Goal: Information Seeking & Learning: Learn about a topic

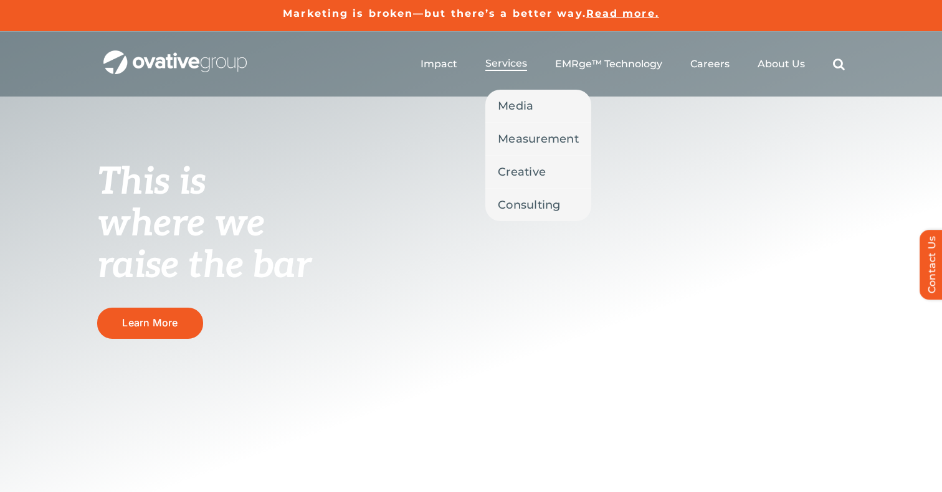
click at [509, 65] on span "Services" at bounding box center [507, 63] width 42 height 12
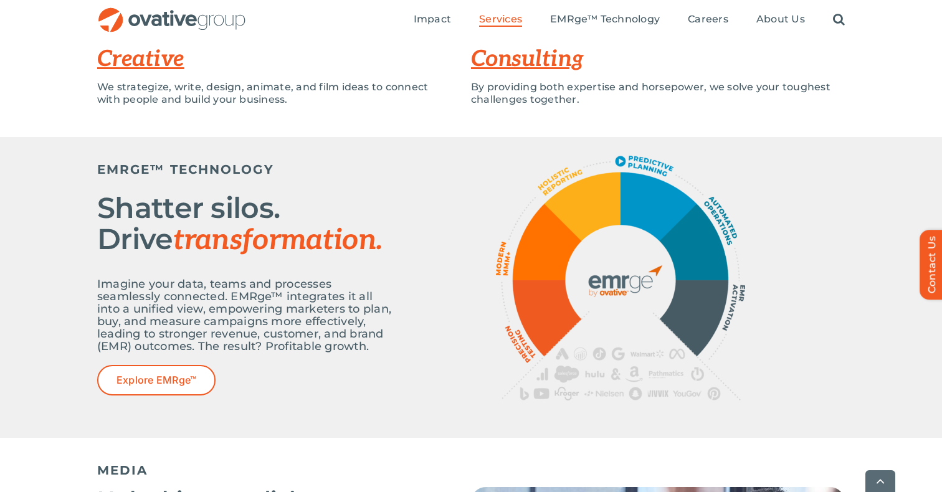
scroll to position [369, 0]
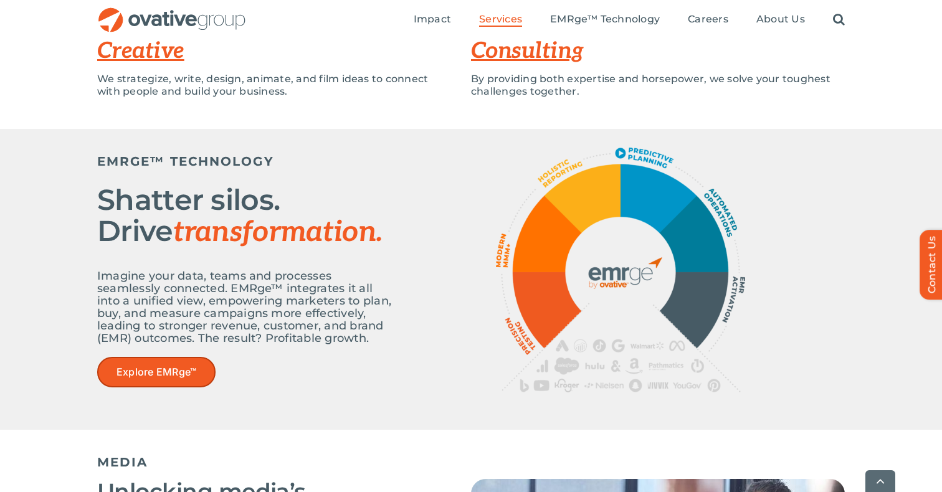
click at [137, 370] on span "Explore EMRge™" at bounding box center [157, 372] width 80 height 12
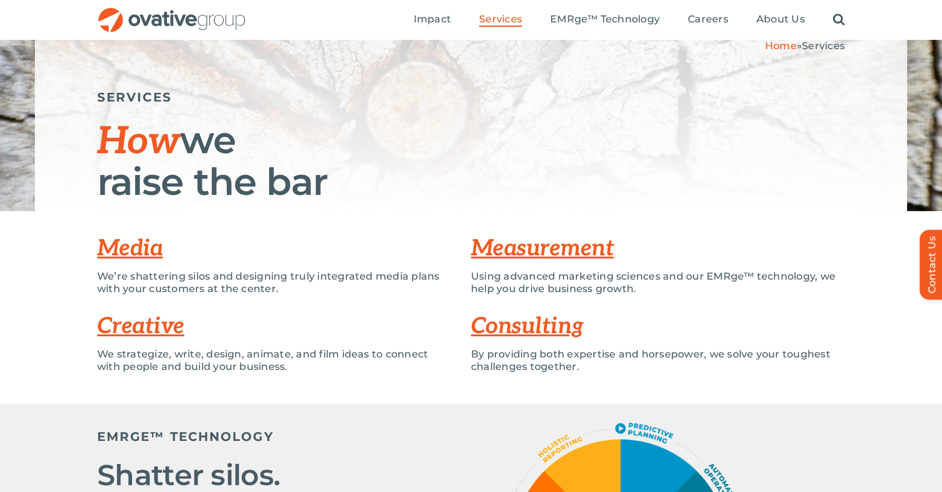
scroll to position [77, 0]
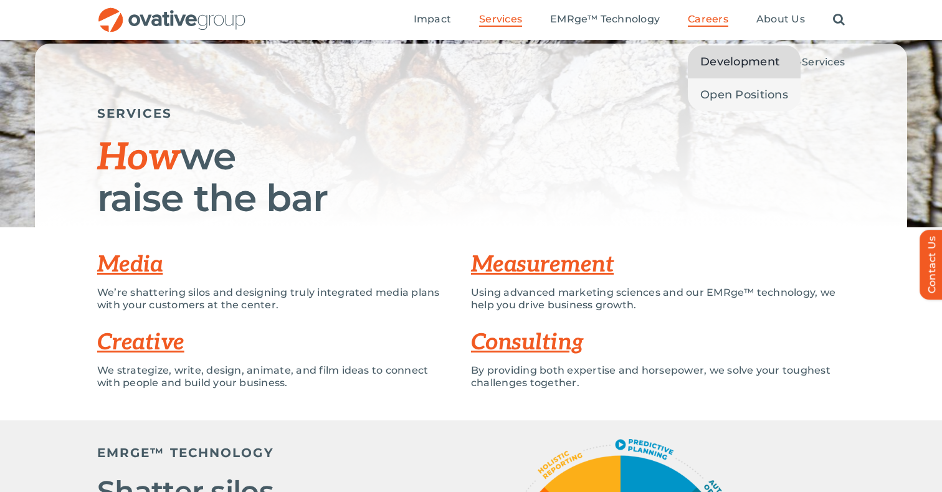
click at [720, 69] on span "Development" at bounding box center [740, 61] width 79 height 17
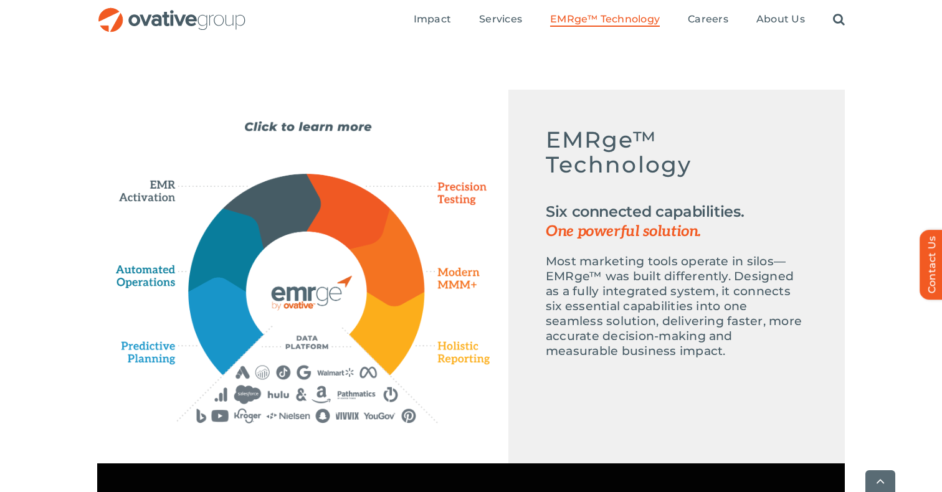
scroll to position [541, 0]
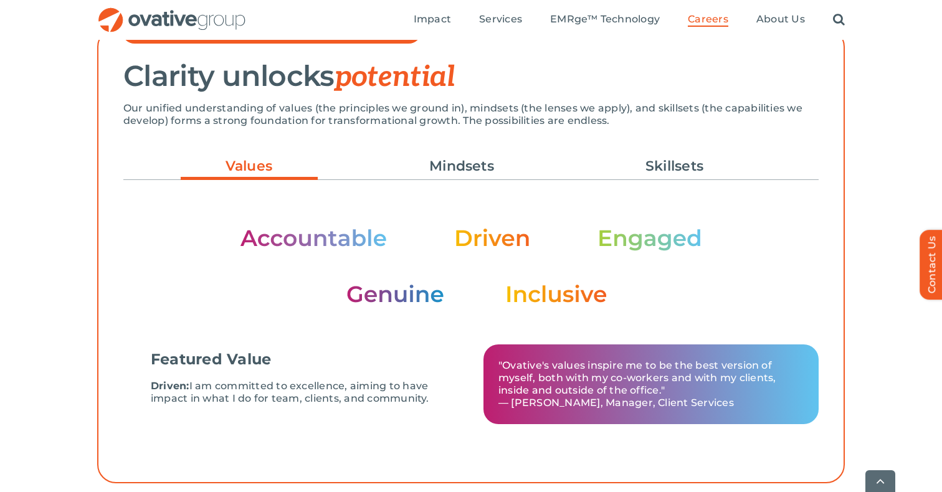
scroll to position [365, 0]
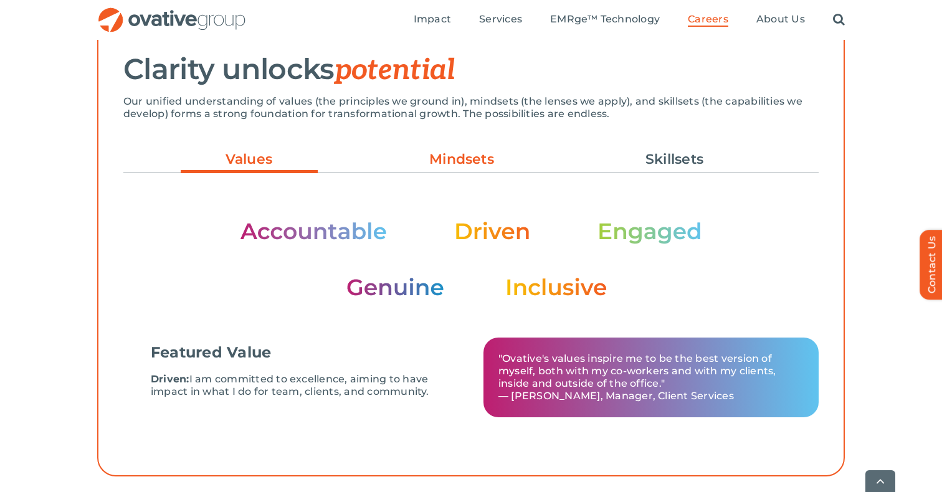
click at [482, 167] on link "Mindsets" at bounding box center [461, 159] width 137 height 21
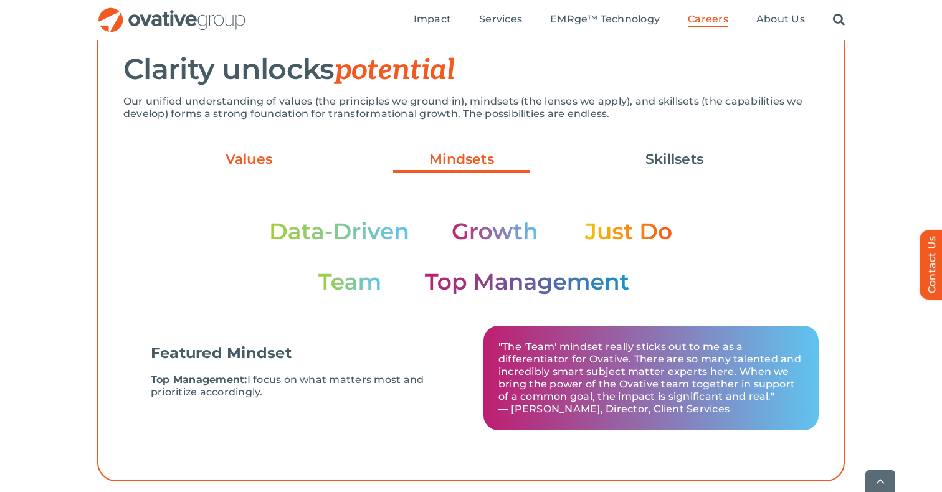
click at [267, 158] on link "Values" at bounding box center [249, 159] width 137 height 21
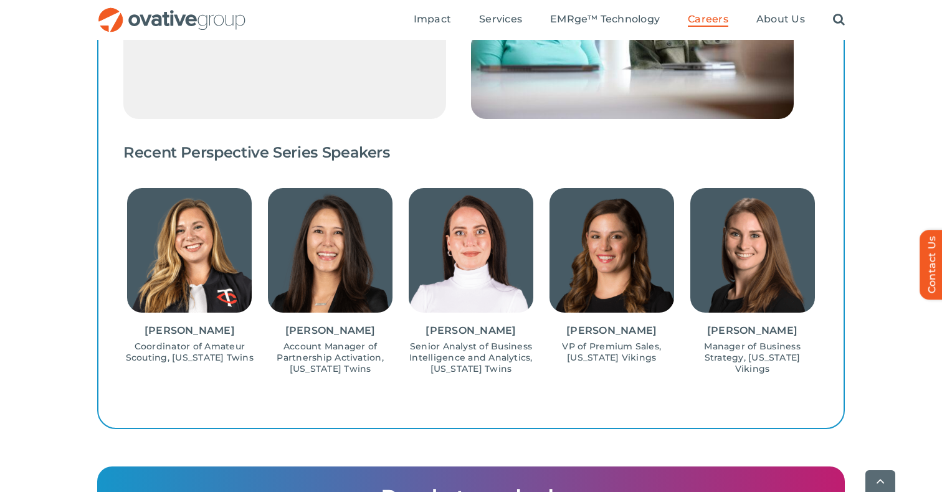
scroll to position [1231, 0]
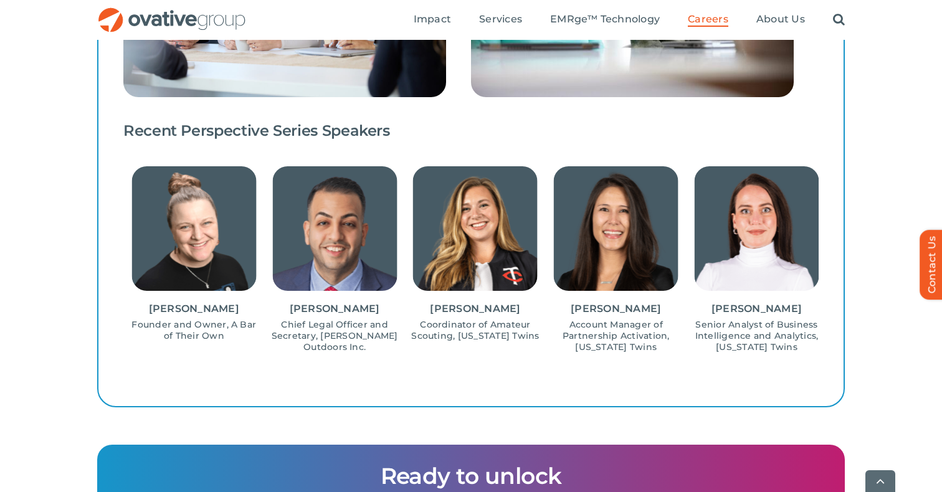
click at [601, 286] on img "7 / 15" at bounding box center [616, 228] width 125 height 125
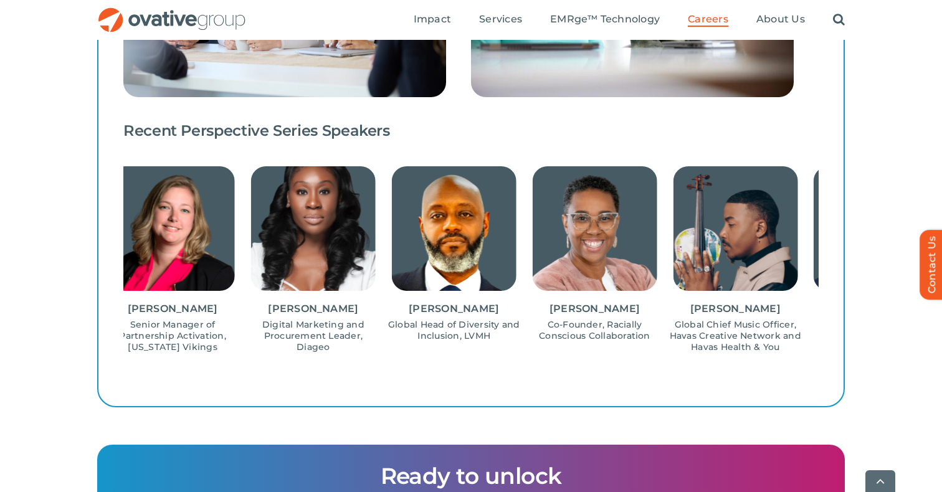
click at [710, 294] on div "Damien Escobar Global Chief Music Officer, Havas Creative Network and Havas Hea…" at bounding box center [735, 259] width 133 height 186
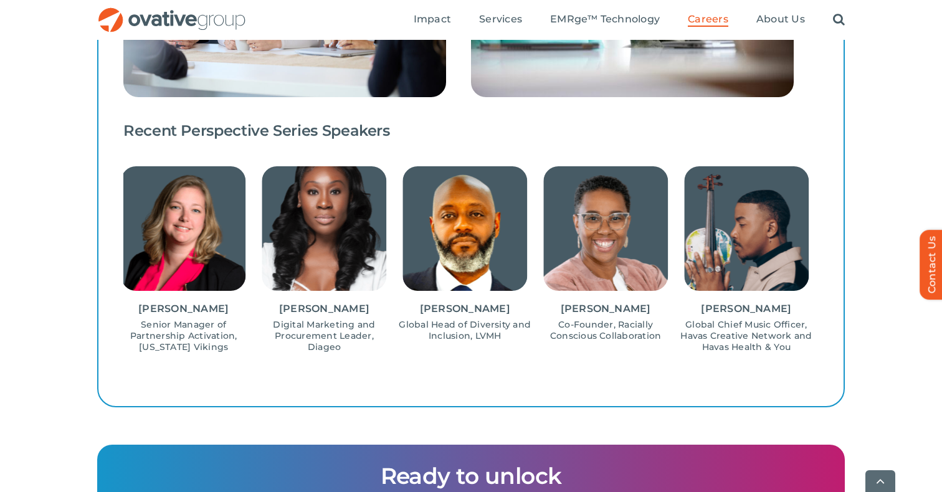
click at [684, 288] on img "15 / 15" at bounding box center [746, 228] width 125 height 125
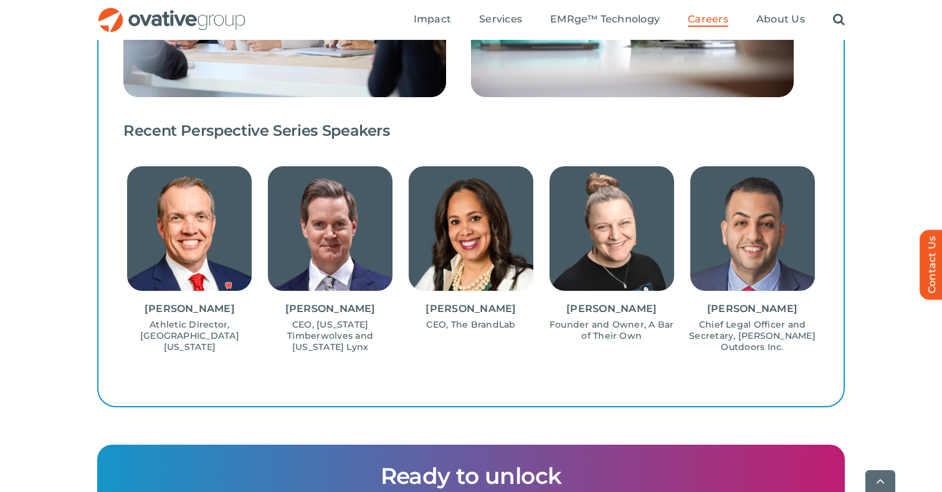
click at [110, 312] on div "Learning is prioritized Our team thrives on curiosity and innovation. We regula…" at bounding box center [471, 37] width 748 height 742
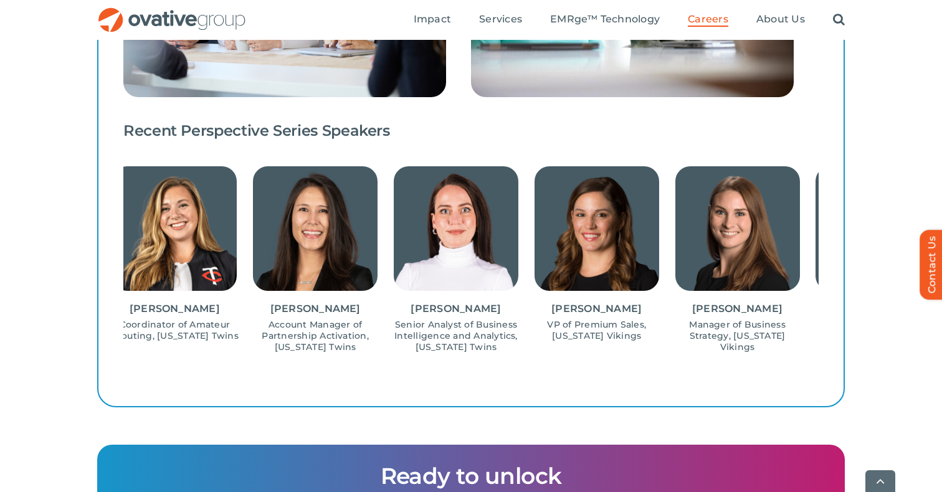
click at [0, 371] on div "LEARNING OPPORTUNITIES Learning is prioritized Our team thrives on curiosity an…" at bounding box center [471, 46] width 942 height 797
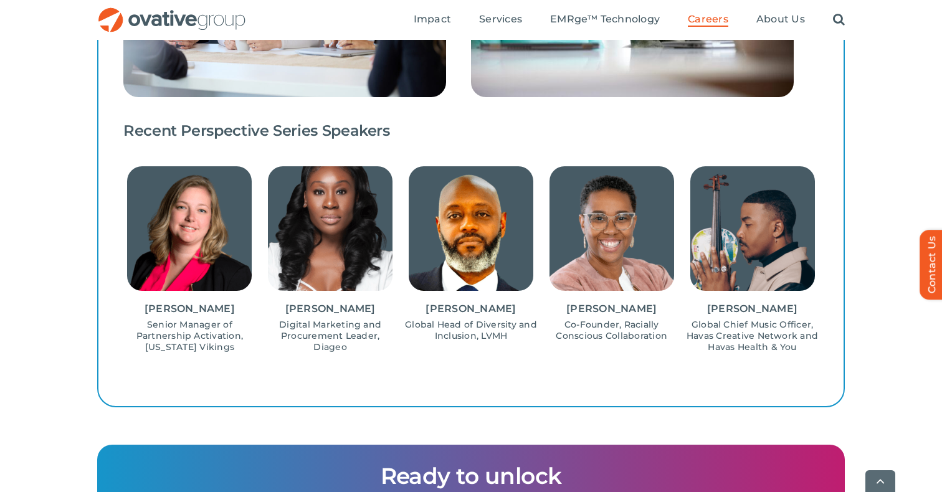
click at [545, 330] on div "Devrae Smith Co-Founder, Racially Conscious Collaboration" at bounding box center [611, 253] width 133 height 175
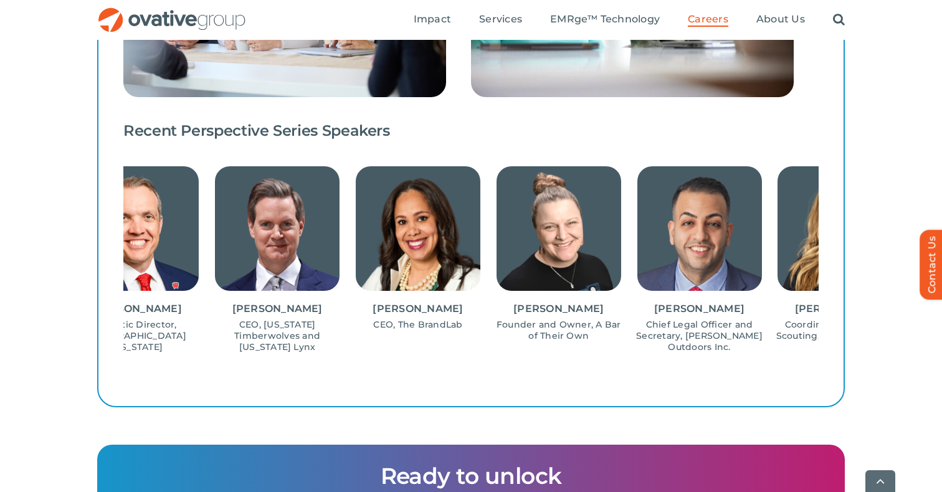
click at [497, 282] on img "4 / 15" at bounding box center [559, 228] width 125 height 125
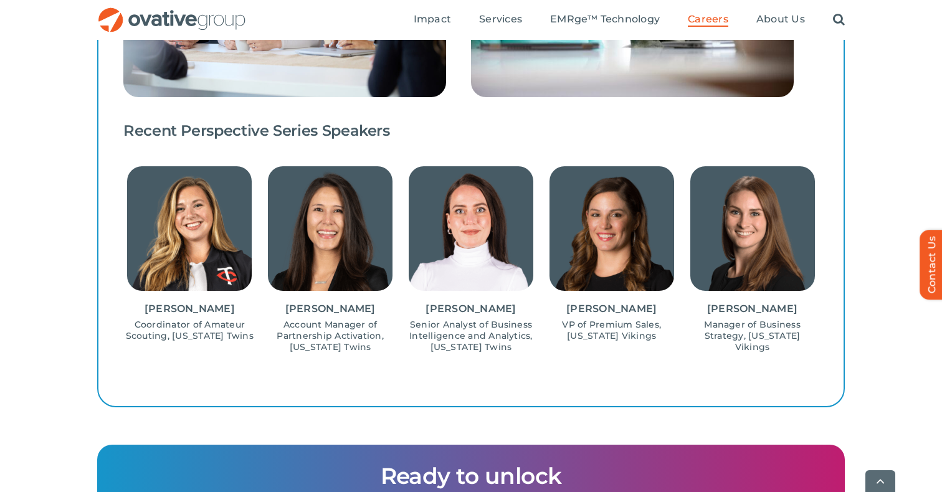
click at [545, 318] on div "Kathleen Coyle VP of Premium Sales, Minnesota Vikings" at bounding box center [611, 322] width 133 height 39
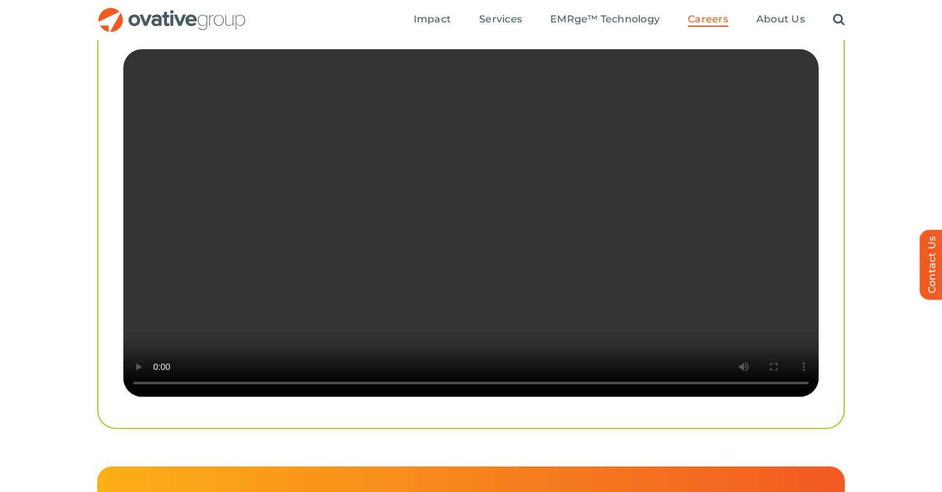
scroll to position [2431, 0]
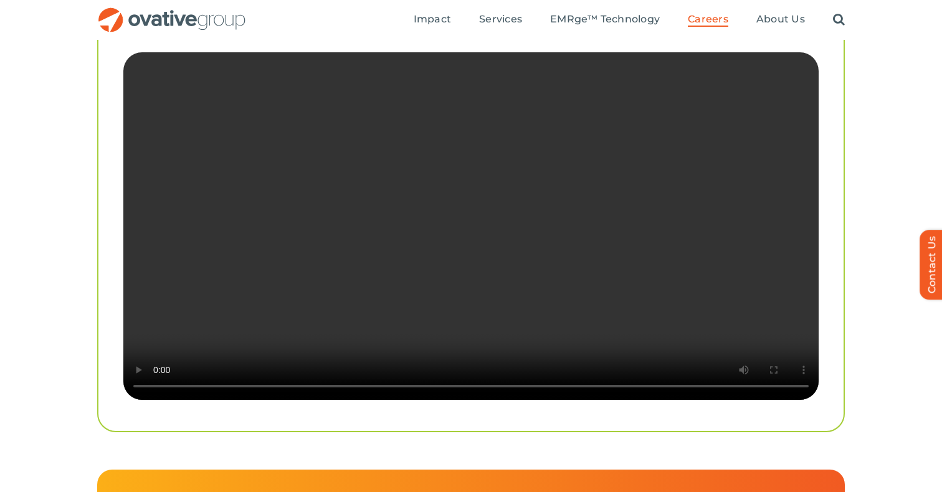
click at [600, 248] on video "Sorry, your browser doesn't support embedded videos." at bounding box center [471, 226] width 696 height 348
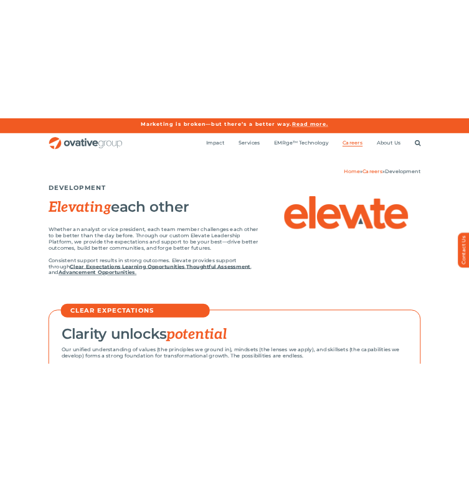
scroll to position [0, 0]
